Goal: Task Accomplishment & Management: Use online tool/utility

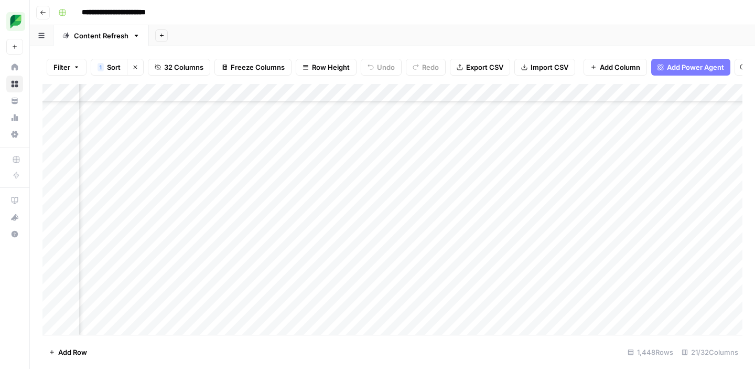
scroll to position [3479, 398]
click at [376, 182] on div "Add Column" at bounding box center [392, 209] width 700 height 251
click at [426, 179] on div "Add Column" at bounding box center [392, 209] width 700 height 251
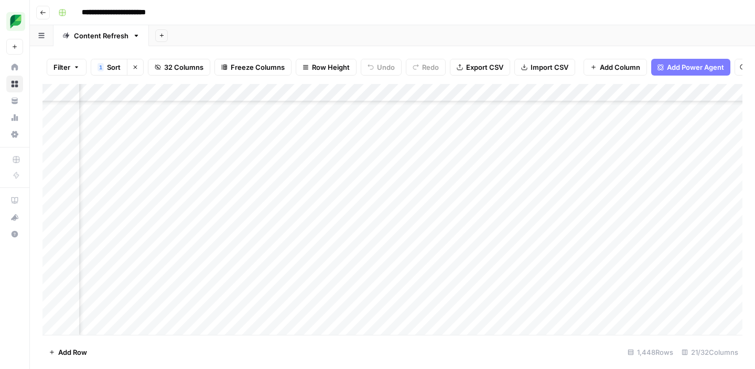
click at [510, 181] on div "Add Column" at bounding box center [392, 209] width 700 height 251
click at [446, 174] on div "Add Column" at bounding box center [392, 209] width 700 height 251
click at [443, 181] on div "Add Column" at bounding box center [392, 209] width 700 height 251
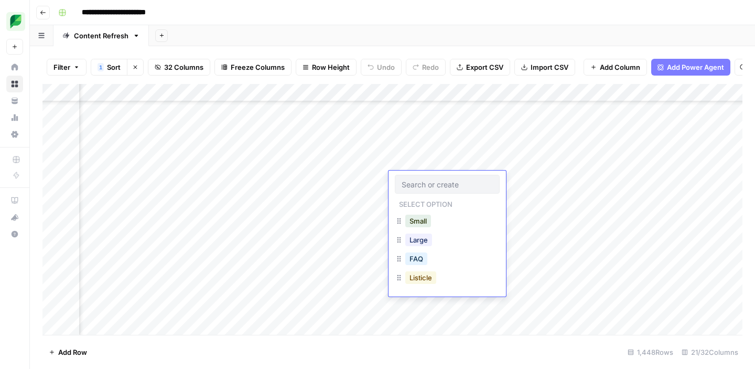
click at [414, 281] on button "Listicle" at bounding box center [420, 277] width 31 height 13
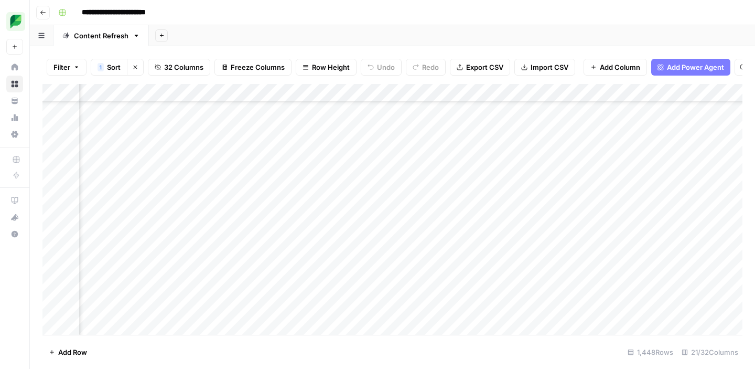
click at [531, 182] on div "Add Column" at bounding box center [392, 209] width 700 height 251
click at [249, 253] on div "Add Column" at bounding box center [392, 209] width 700 height 251
click at [236, 247] on div "Add Column" at bounding box center [392, 209] width 700 height 251
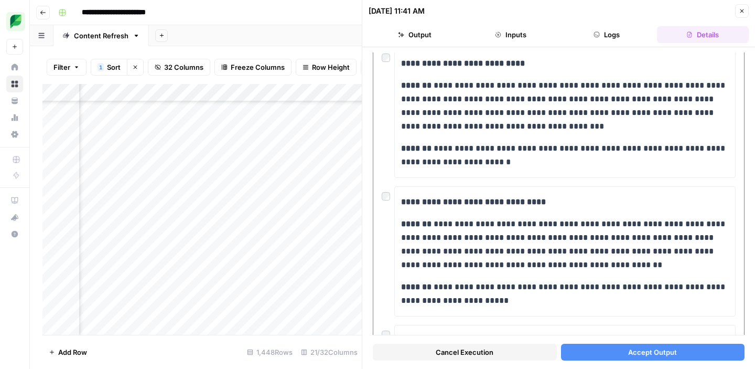
scroll to position [104, 0]
